Goal: Find specific page/section: Find specific page/section

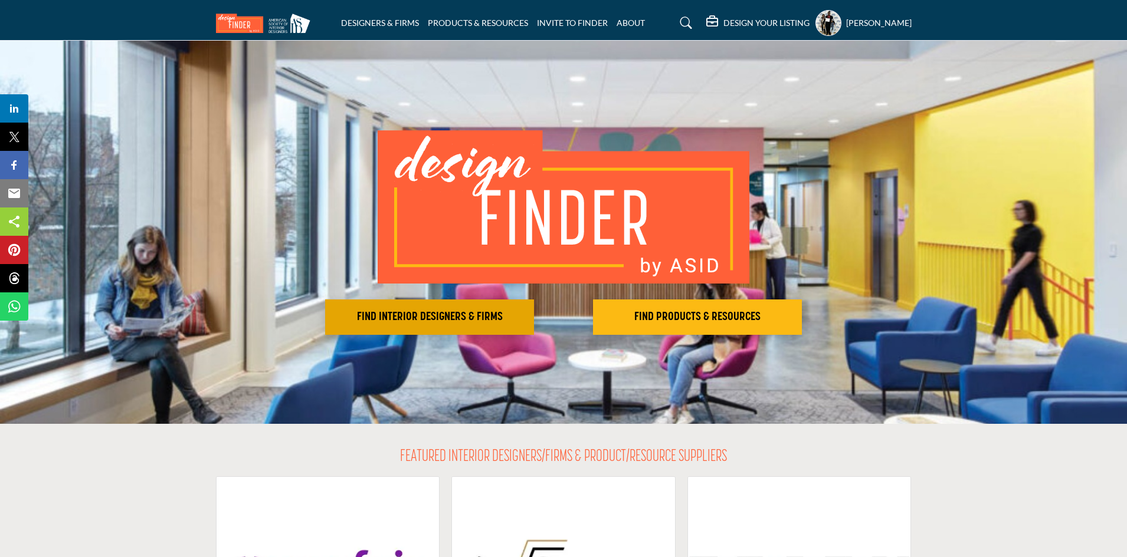
click at [405, 307] on button "FIND INTERIOR DESIGNERS & FIRMS" at bounding box center [429, 317] width 209 height 35
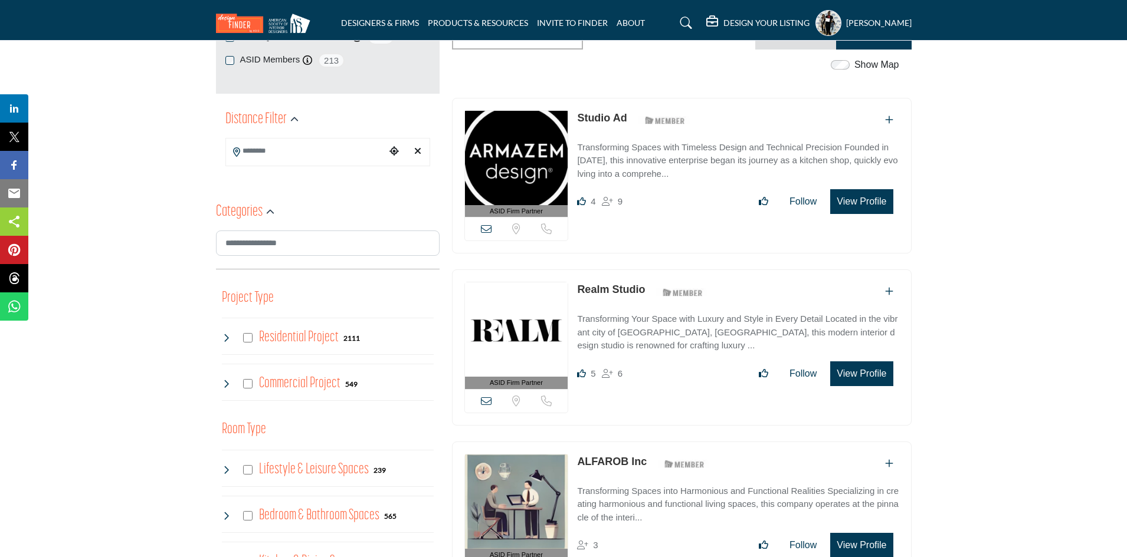
scroll to position [236, 0]
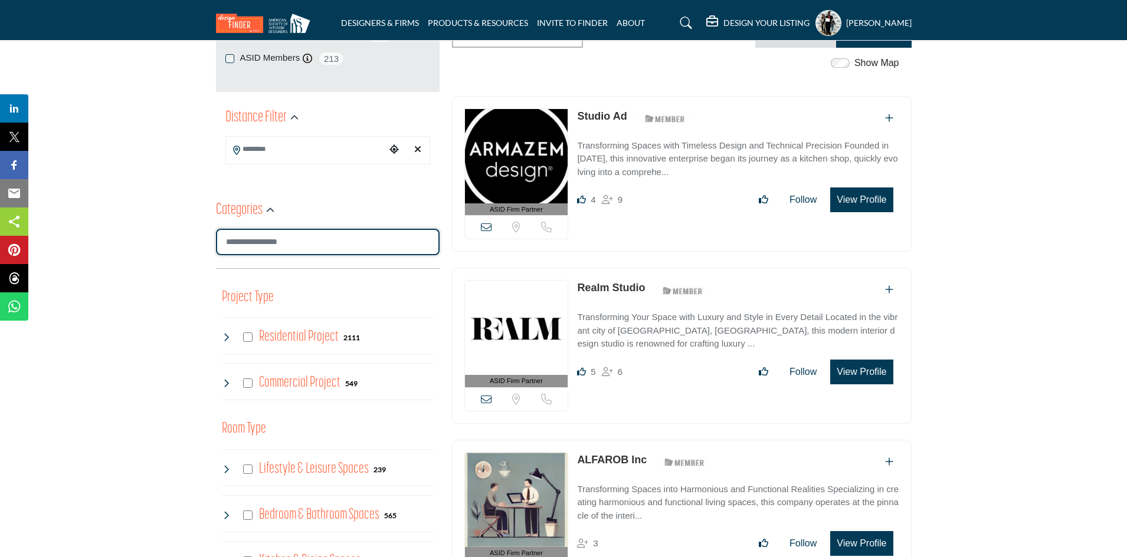
click at [264, 250] on input "Search Category" at bounding box center [328, 242] width 224 height 27
